Goal: Information Seeking & Learning: Learn about a topic

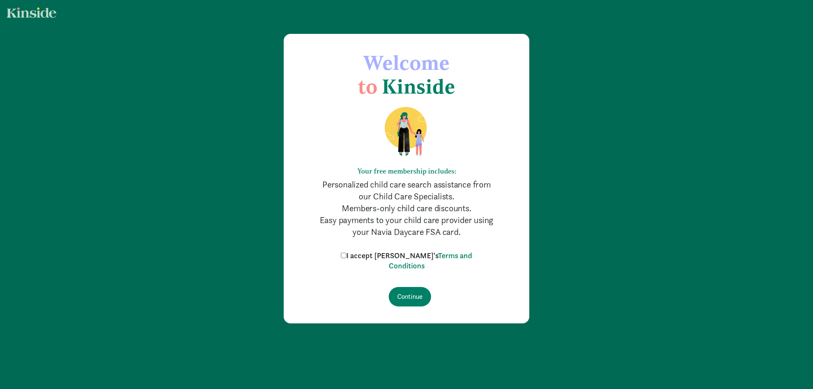
click at [346, 258] on input "I accept [PERSON_NAME]'s Terms and Conditions" at bounding box center [344, 256] width 6 height 6
checkbox input "true"
click at [410, 300] on input "Continue" at bounding box center [410, 296] width 42 height 19
